Goal: Submit feedback/report problem

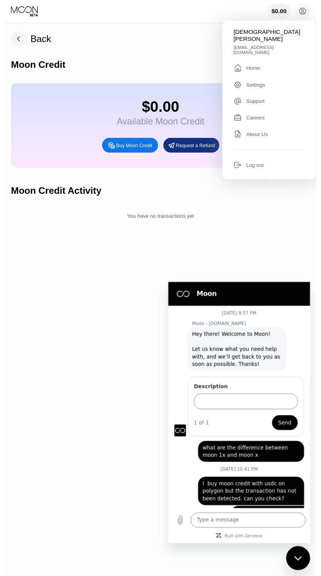
scroll to position [36, 0]
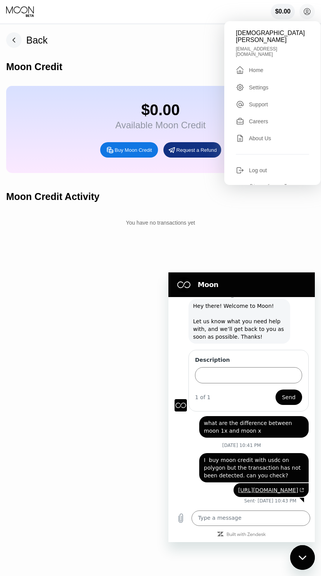
click at [120, 458] on div "Back Moon Credit $0.00 Available Moon Credit Buy Moon Credit Request a Refund M…" at bounding box center [160, 300] width 321 height 551
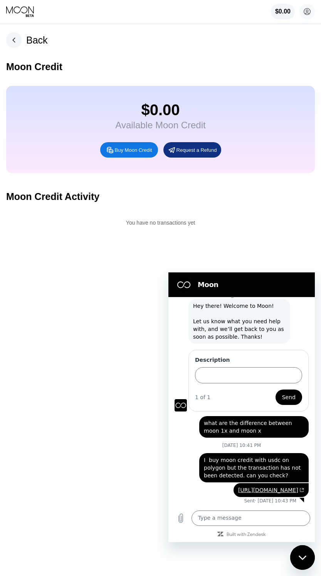
click at [263, 456] on span "I buy moon credit with usdc on polygon but the transaction has not been detecte…" at bounding box center [254, 467] width 100 height 23
click at [287, 15] on div "$0.00" at bounding box center [282, 11] width 15 height 7
click at [243, 456] on span "I buy moon credit with usdc on polygon but the transaction has not been detecte…" at bounding box center [254, 467] width 100 height 23
click at [210, 456] on span "I buy moon credit with usdc on polygon but the transaction has not been detecte…" at bounding box center [254, 467] width 100 height 23
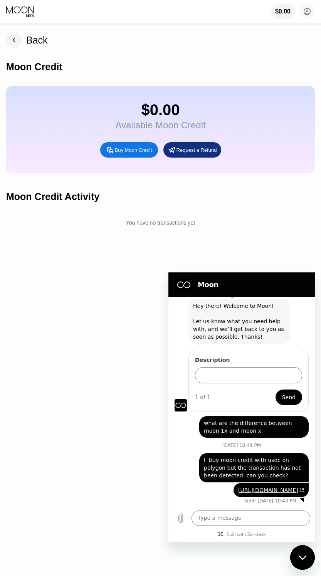
copy div "I buy moon credit with usdc on polygon but the transaction has not been detecte…"
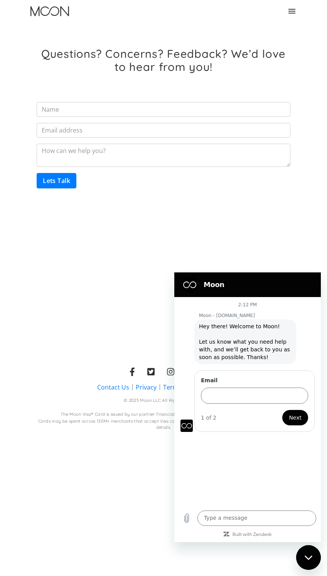
click at [181, 130] on input "Email Form" at bounding box center [163, 130] width 253 height 15
type input "[EMAIL_ADDRESS][DOMAIN_NAME]"
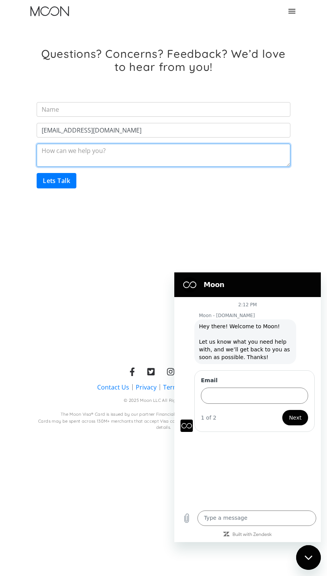
click at [157, 154] on textarea "Email Form" at bounding box center [163, 155] width 253 height 23
click at [150, 154] on textarea "Email Form" at bounding box center [163, 155] width 253 height 23
paste textarea "I buy moon credit with usdc on polygon but the transaction has not been detecte…"
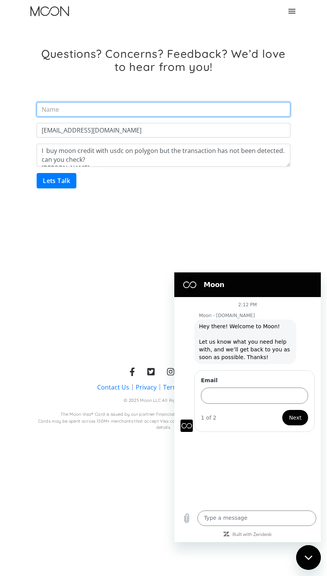
click at [173, 105] on input "Email Form" at bounding box center [163, 109] width 253 height 15
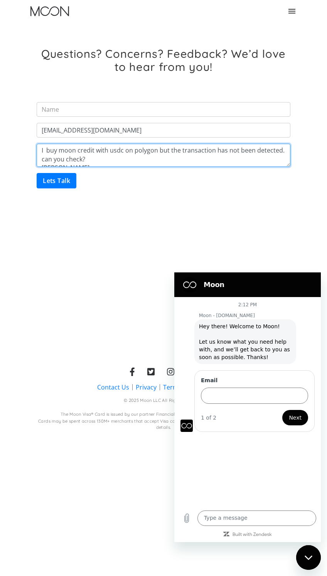
click at [185, 157] on textarea "I buy moon credit with usdc on polygon but the transaction has not been detecte…" at bounding box center [163, 155] width 253 height 23
type textarea "I buy moon credit with usdc on polygon but the transaction has not been detecte…"
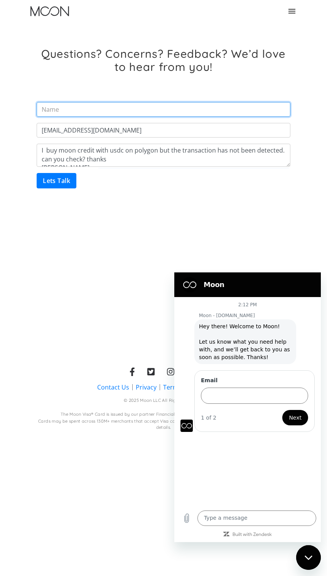
click at [165, 108] on input "Email Form" at bounding box center [163, 109] width 253 height 15
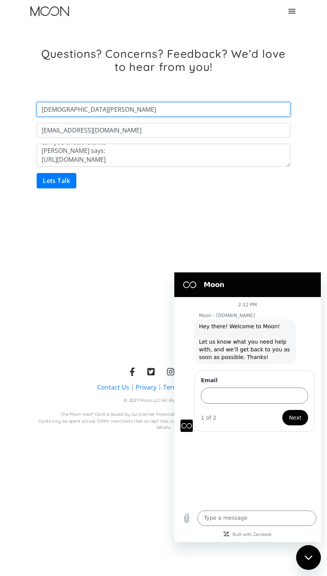
scroll to position [18, 0]
type input "[DEMOGRAPHIC_DATA][PERSON_NAME]"
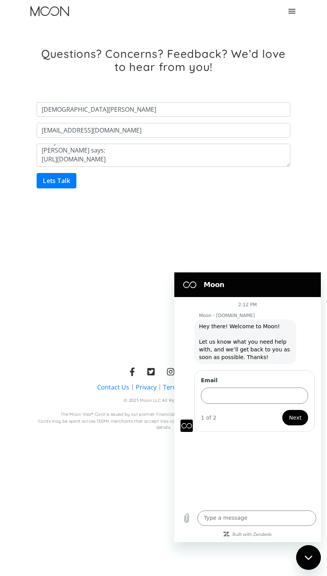
click at [159, 150] on textarea "I buy moon credit with usdc on polygon but the transaction has not been detecte…" at bounding box center [163, 155] width 253 height 23
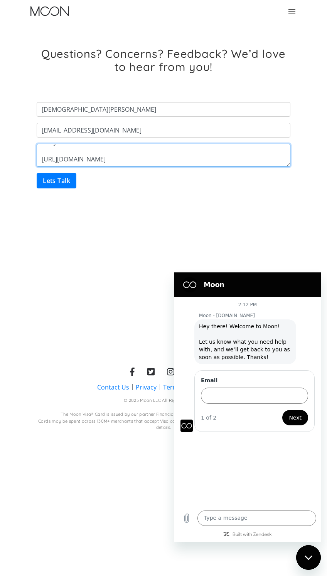
type textarea "I buy moon credit with usdc on polygon but the transaction has not been detecte…"
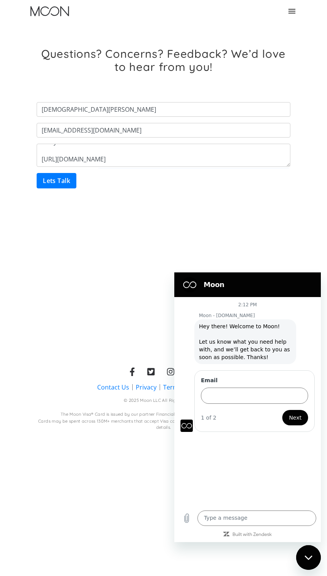
click at [65, 178] on input "Lets Talk" at bounding box center [57, 180] width 40 height 15
type input "Please wait..."
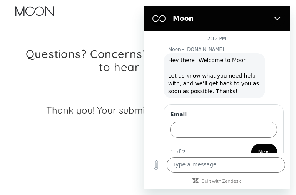
scroll to position [14, 0]
